Goal: Use online tool/utility

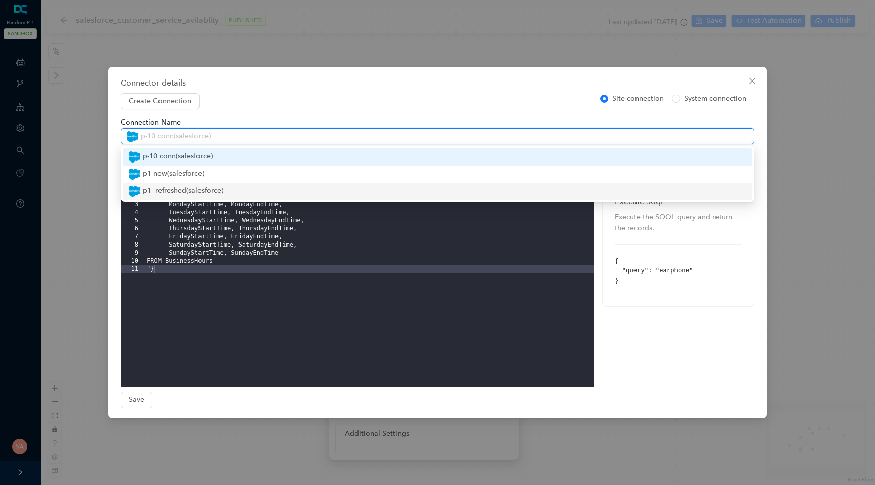
click at [359, 190] on div "p1- refreshed ( salesforce )" at bounding box center [438, 191] width 618 height 12
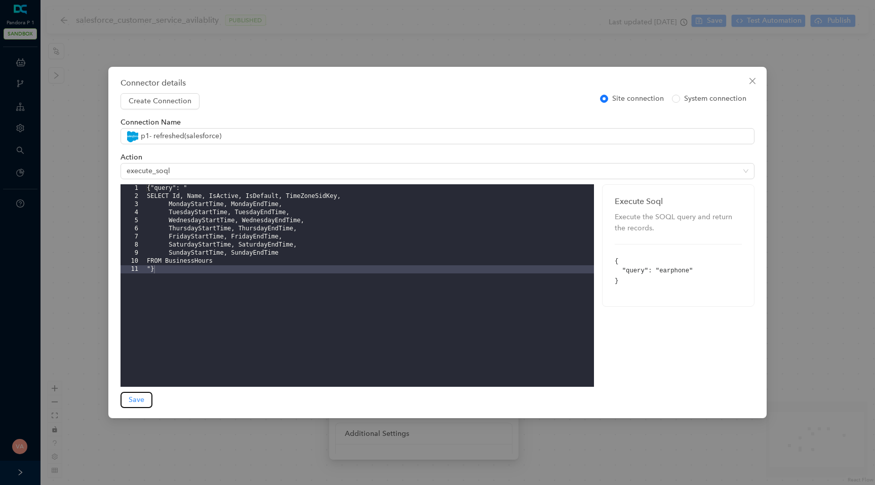
click at [136, 402] on span "Save" at bounding box center [137, 399] width 16 height 11
type input "p1- refreshed"
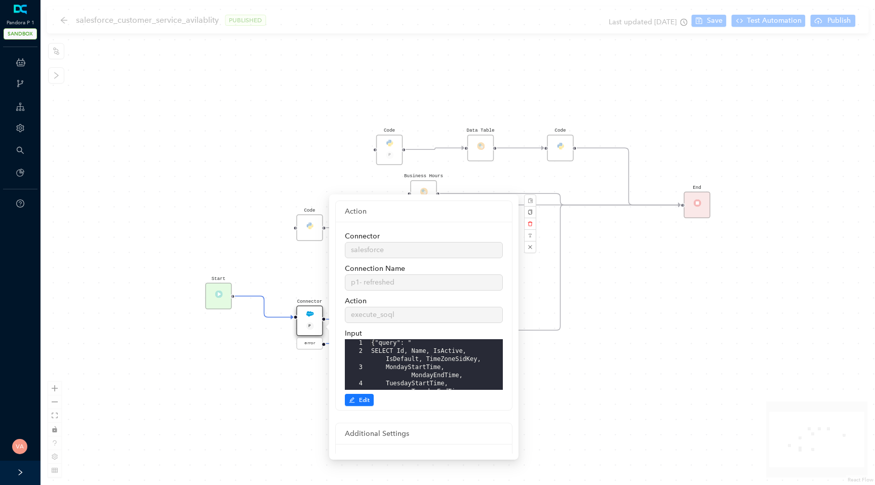
click at [273, 156] on div "Start Code P Data Table End Code Business Hours Connector P error Code Code" at bounding box center [457, 242] width 834 height 485
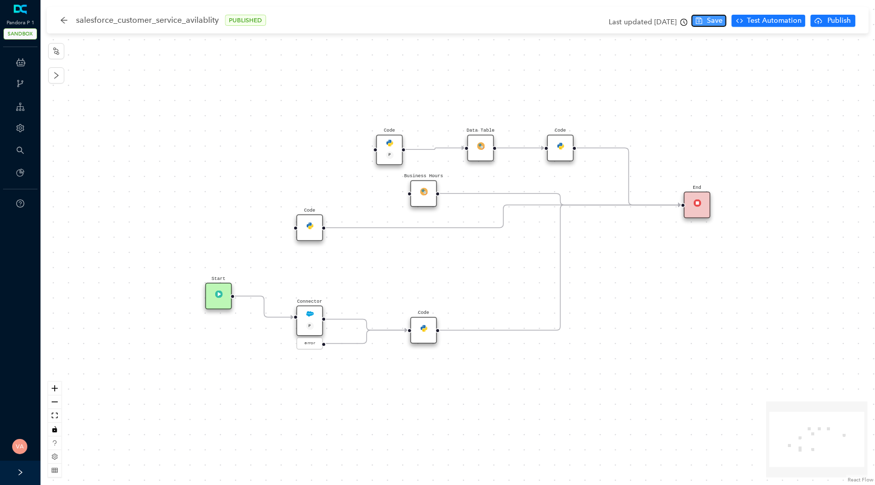
click at [715, 25] on span "Save" at bounding box center [715, 20] width 16 height 11
drag, startPoint x: 831, startPoint y: 23, endPoint x: 807, endPoint y: 61, distance: 45.1
click at [831, 26] on span "Publish" at bounding box center [838, 20] width 25 height 11
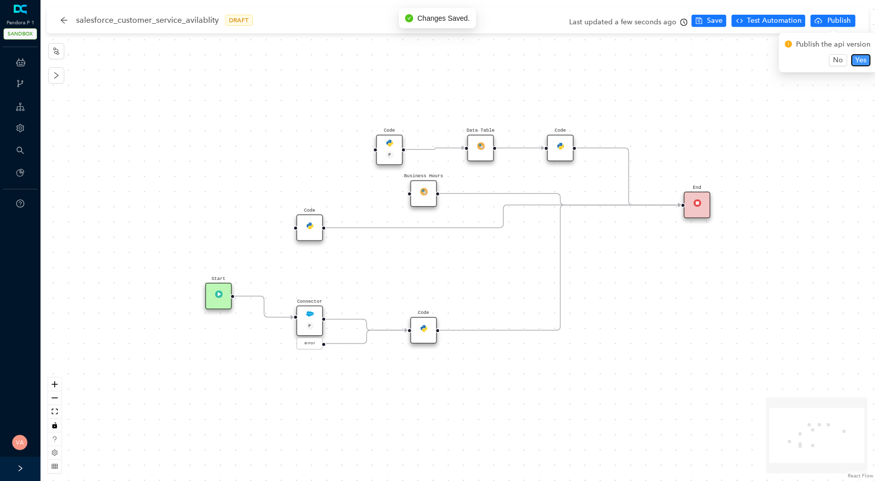
click at [855, 56] on span "Yes" at bounding box center [860, 60] width 11 height 11
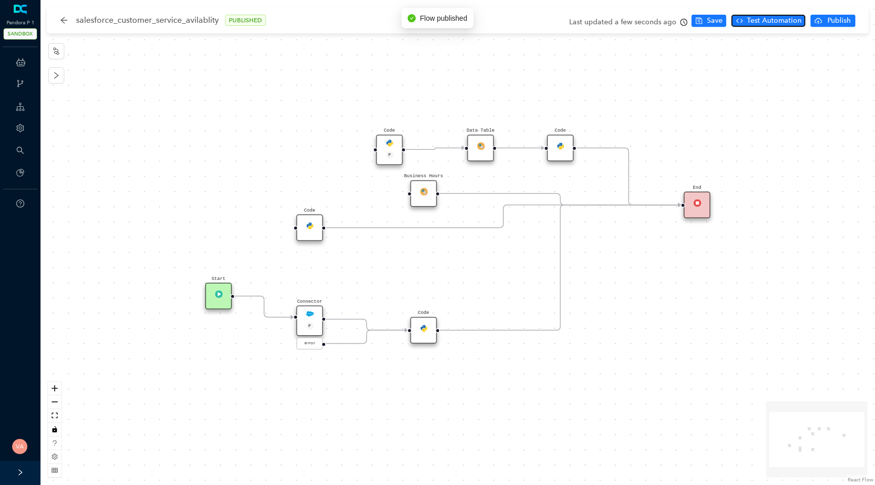
click at [771, 24] on span "Test Automation" at bounding box center [774, 20] width 55 height 11
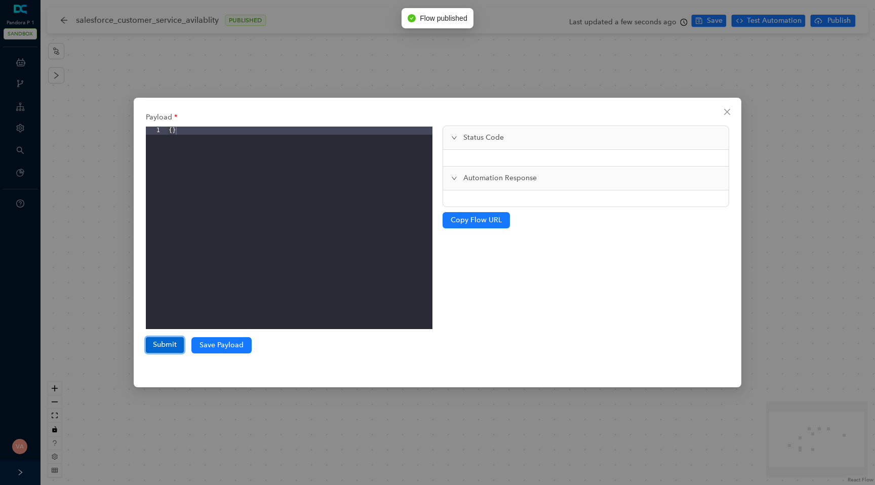
click at [172, 345] on button "Submit" at bounding box center [165, 344] width 38 height 15
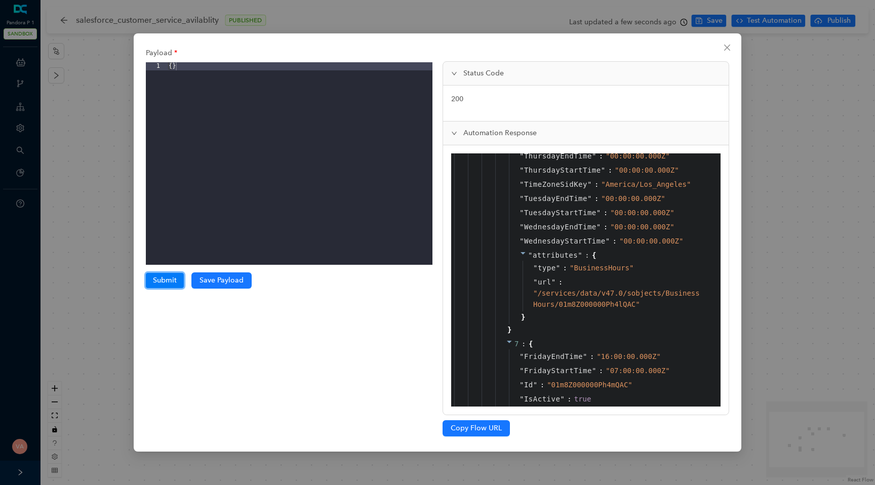
scroll to position [3223, 0]
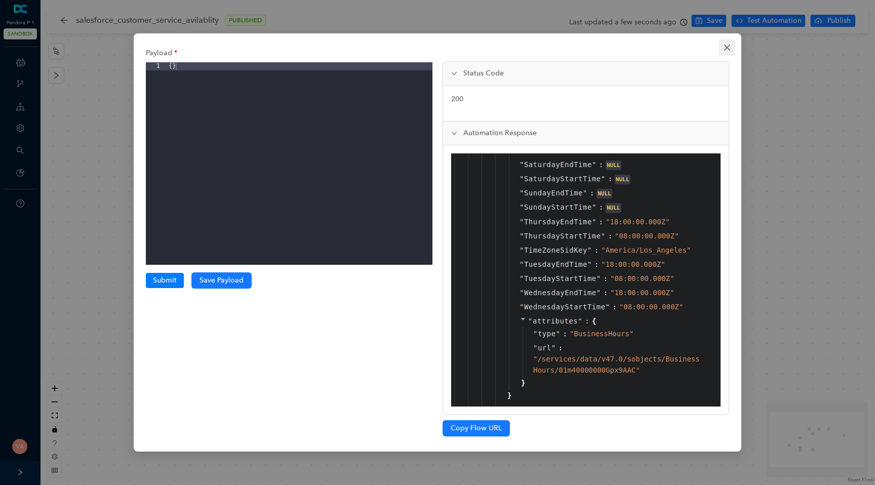
click at [732, 42] on button "Close" at bounding box center [727, 47] width 16 height 16
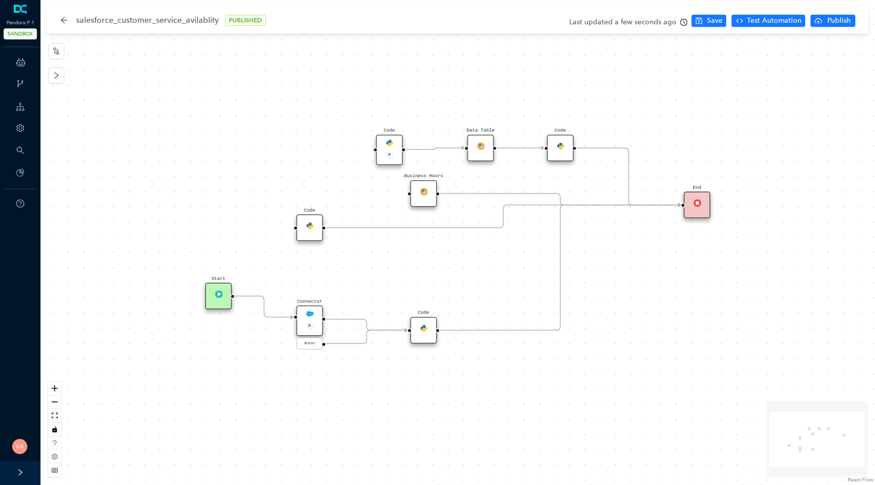
click at [312, 317] on div "Connector P" at bounding box center [309, 321] width 27 height 30
